Goal: Transaction & Acquisition: Book appointment/travel/reservation

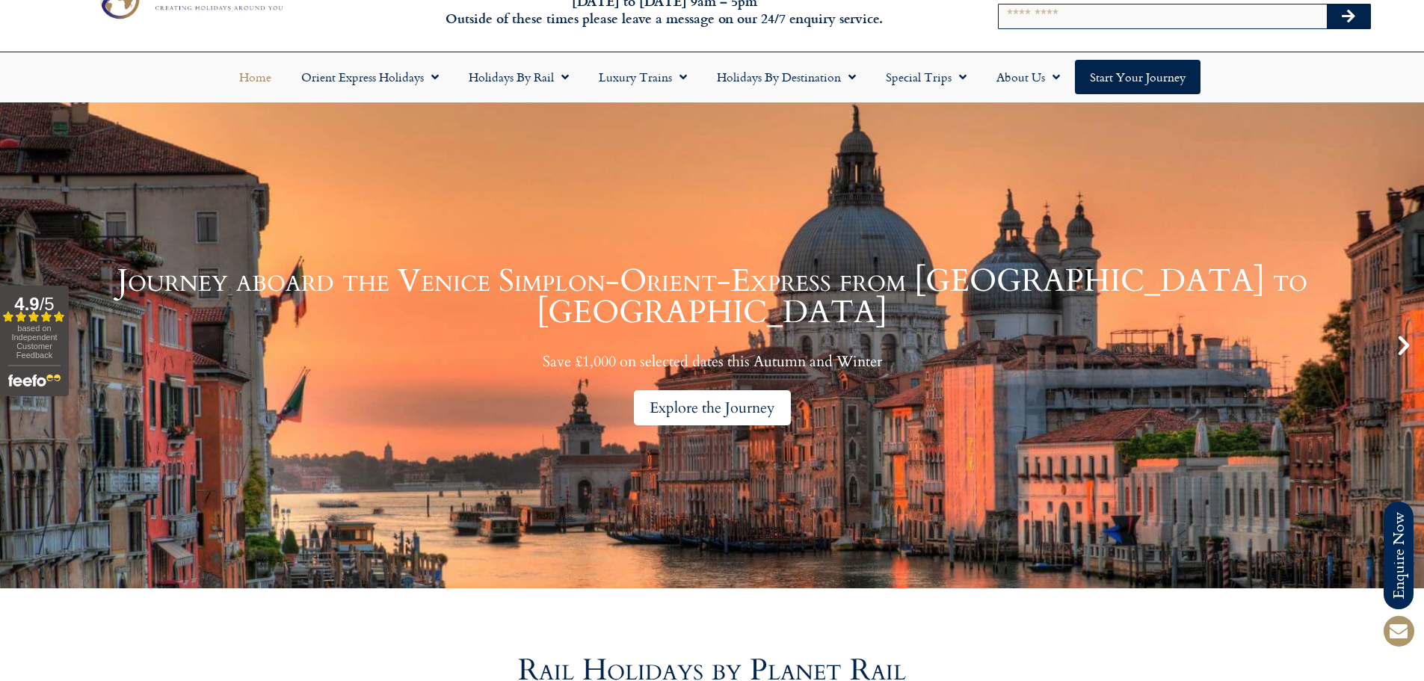
scroll to position [75, 0]
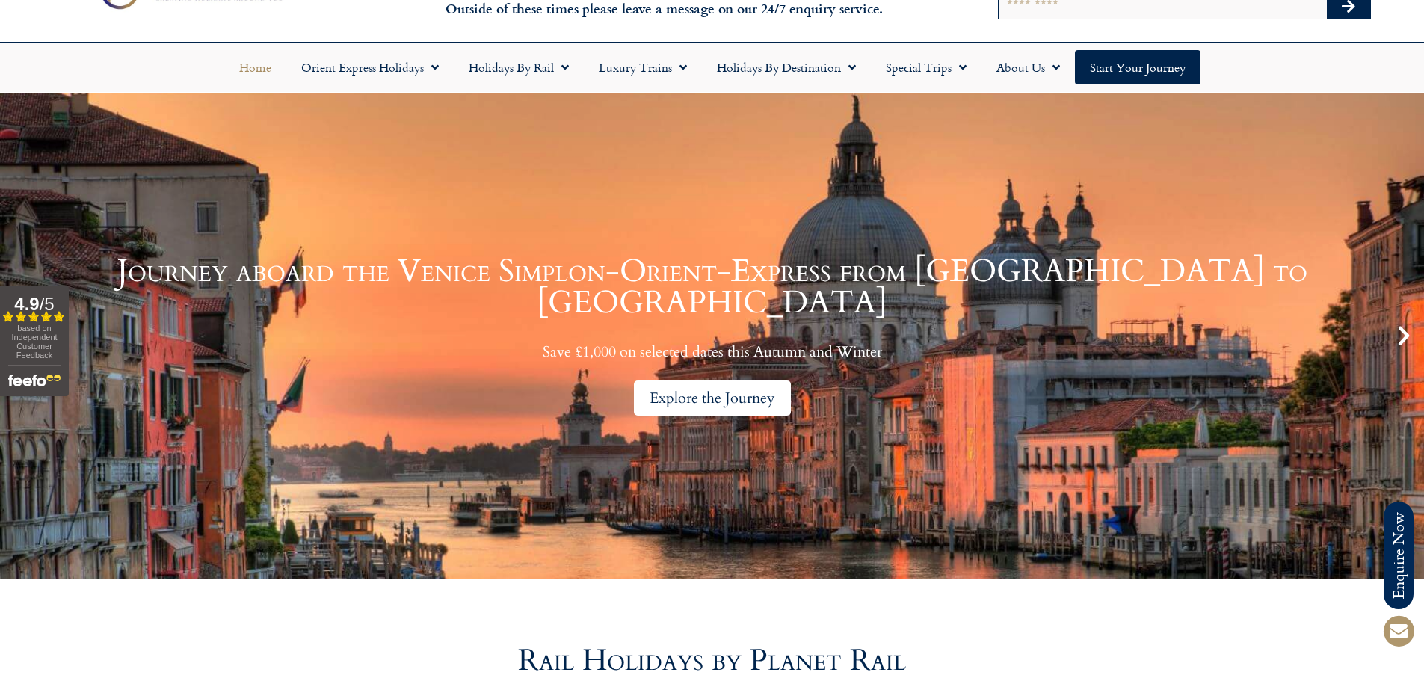
click at [736, 380] on div "Explore the Journey" at bounding box center [712, 397] width 157 height 35
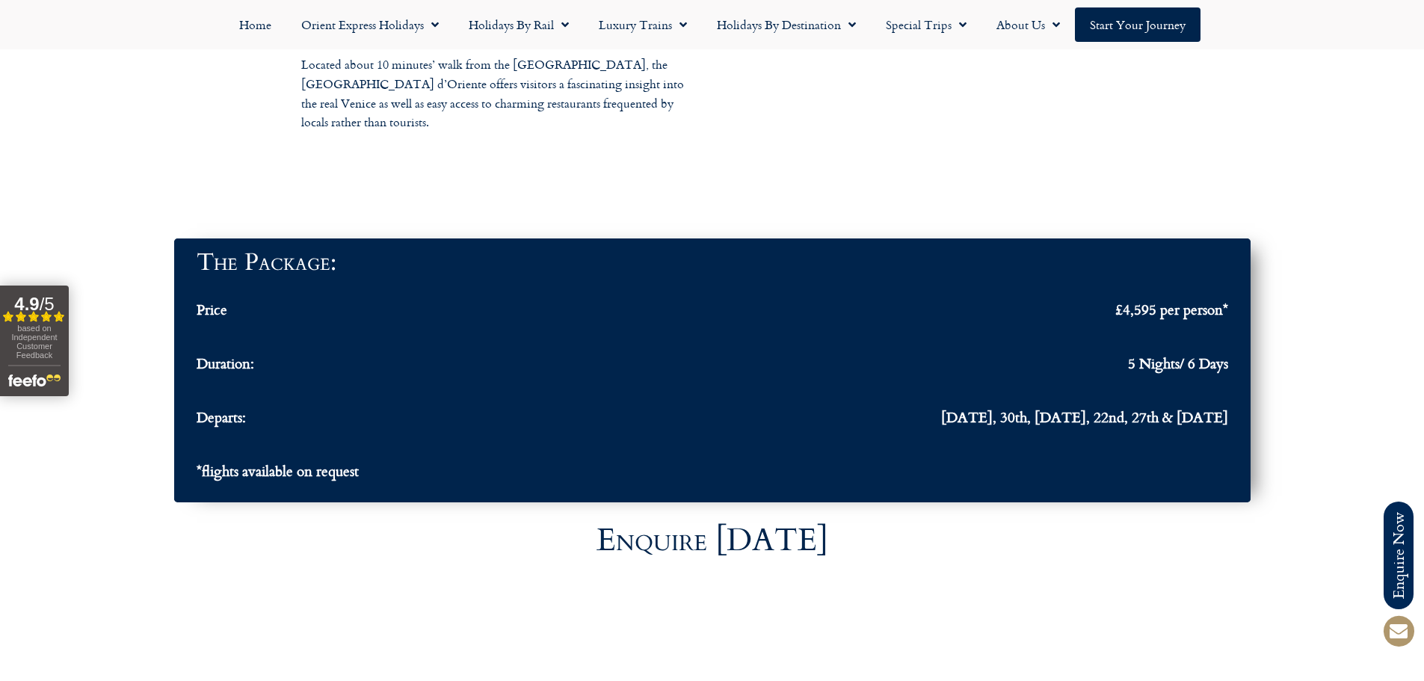
scroll to position [4858, 0]
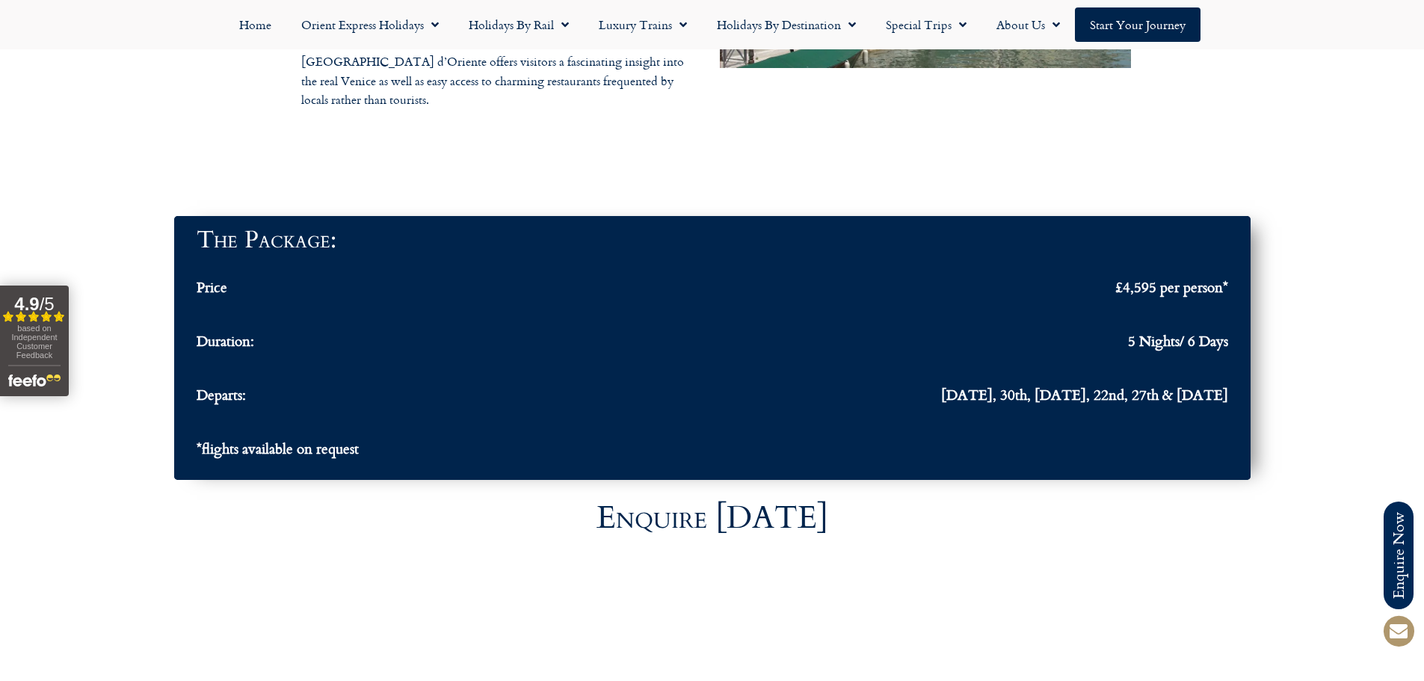
click at [1283, 219] on div "The Package: Price £4,595 per person* Duration: 5 Nights/ 6 Days Departs: [DATE…" at bounding box center [712, 348] width 1424 height 279
click at [1215, 487] on div "Enquire [DATE]" at bounding box center [712, 517] width 1424 height 61
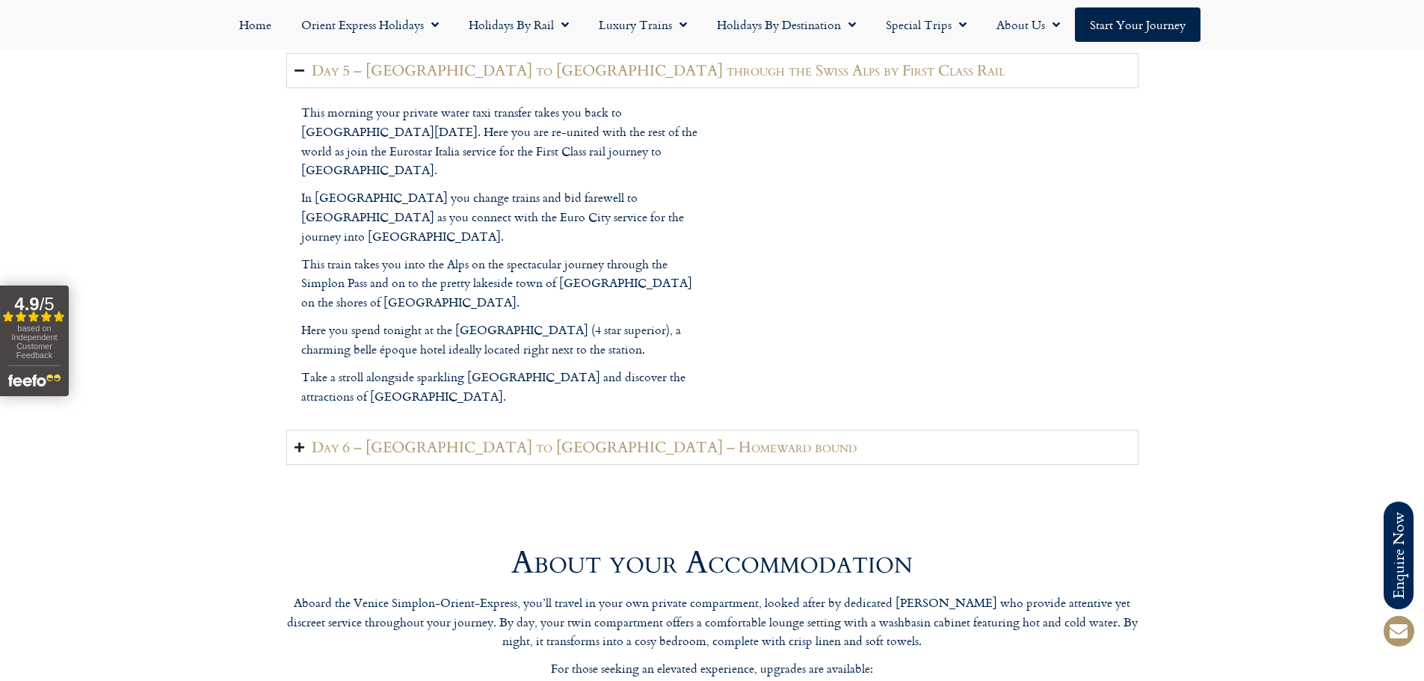
scroll to position [3513, 0]
